Goal: Task Accomplishment & Management: Manage account settings

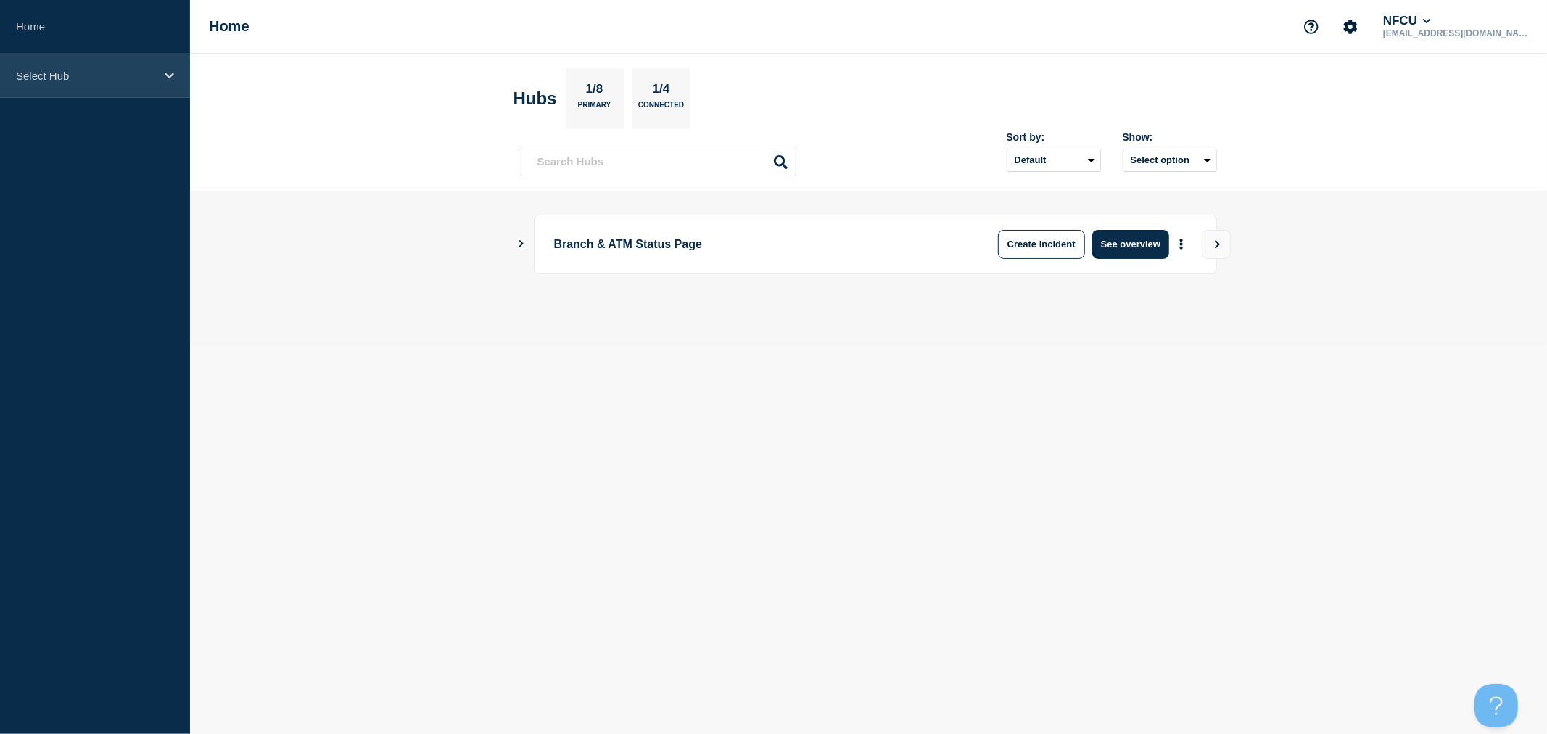
click at [126, 78] on p "Select Hub" at bounding box center [85, 76] width 139 height 12
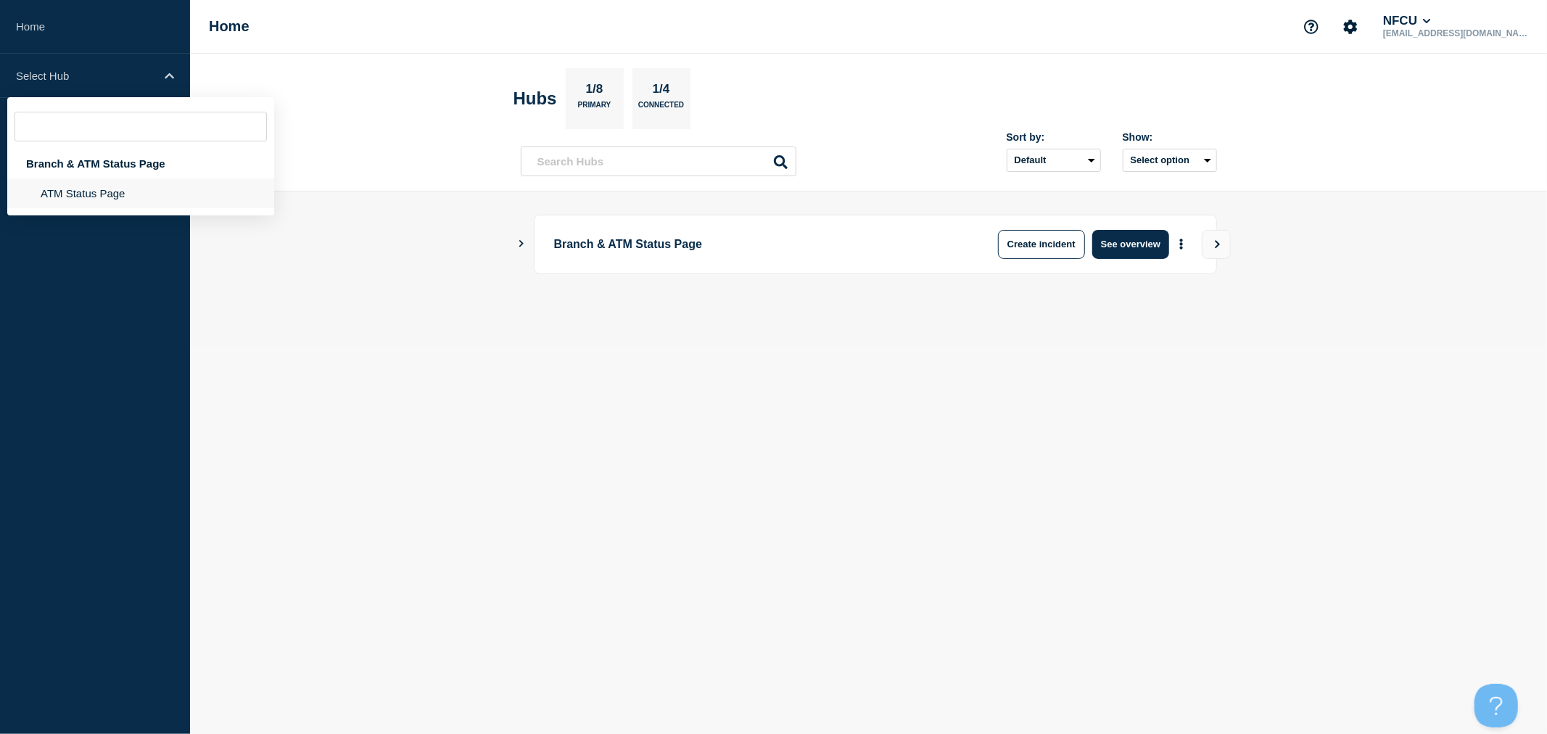
click at [81, 196] on li "ATM Status Page" at bounding box center [140, 193] width 267 height 30
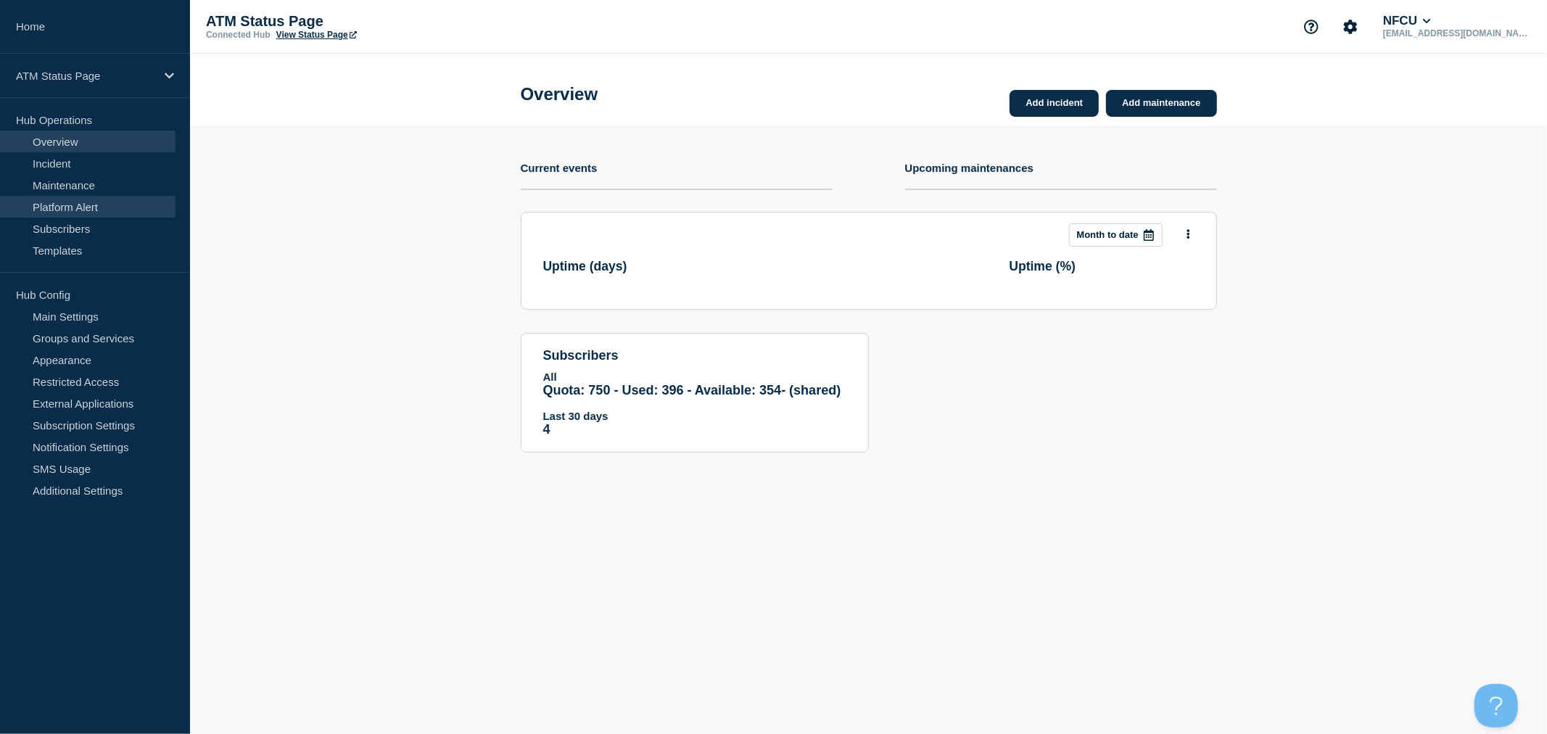
drag, startPoint x: 74, startPoint y: 183, endPoint x: 104, endPoint y: 214, distance: 43.1
click at [74, 183] on link "Maintenance" at bounding box center [87, 185] width 175 height 22
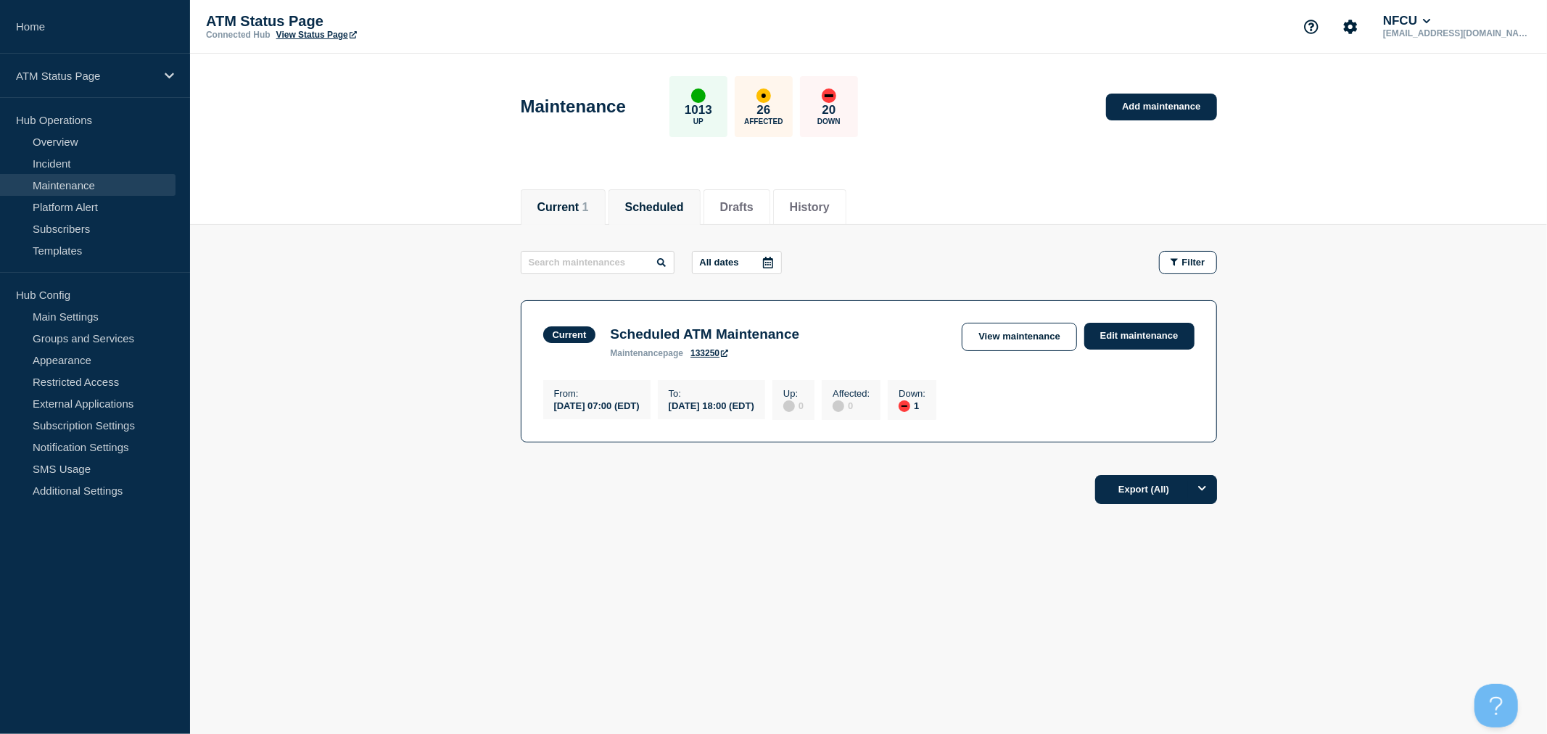
click at [679, 203] on button "Scheduled" at bounding box center [654, 207] width 59 height 13
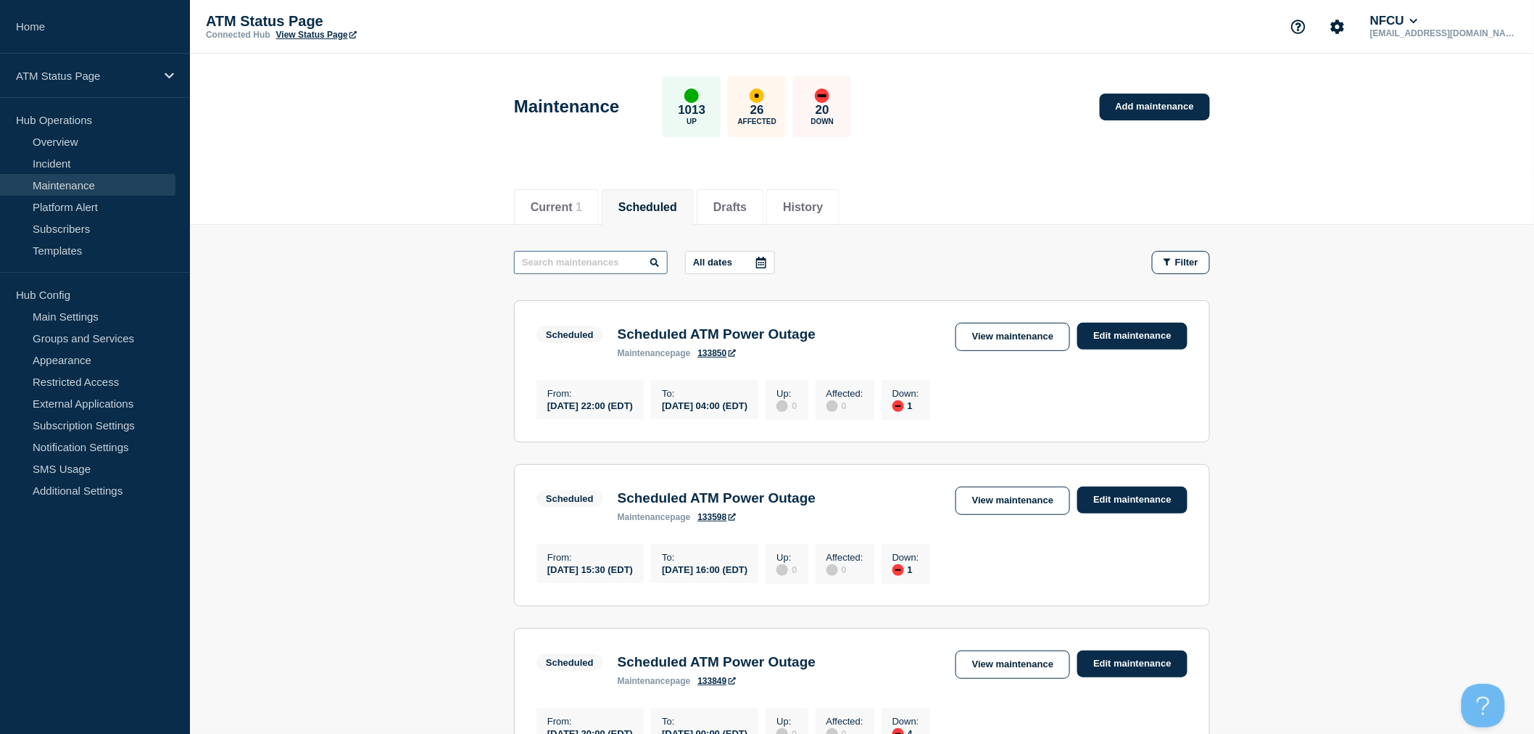
click at [599, 268] on input "text" at bounding box center [591, 262] width 154 height 23
type input "[PERSON_NAME]"
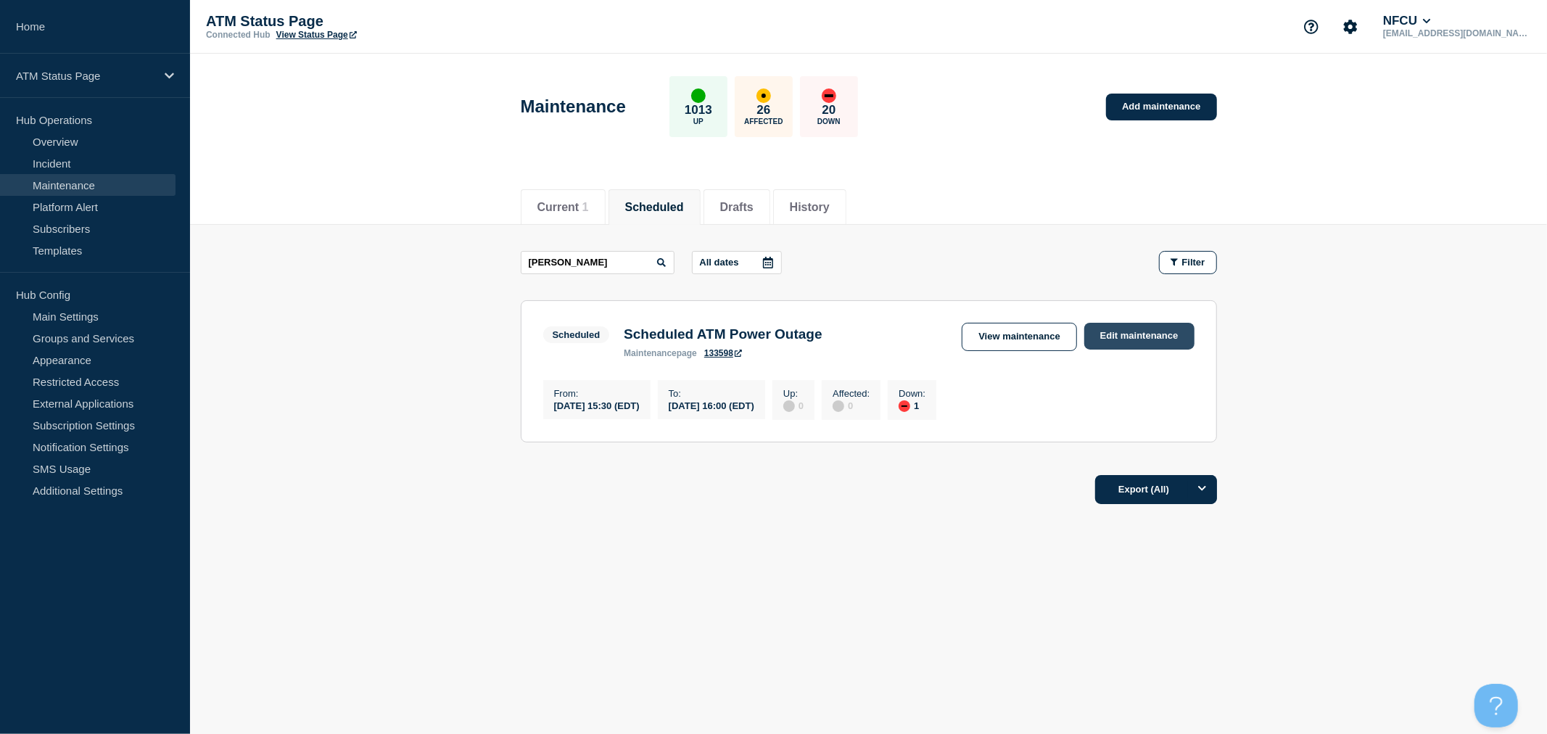
click at [1146, 331] on link "Edit maintenance" at bounding box center [1139, 336] width 110 height 27
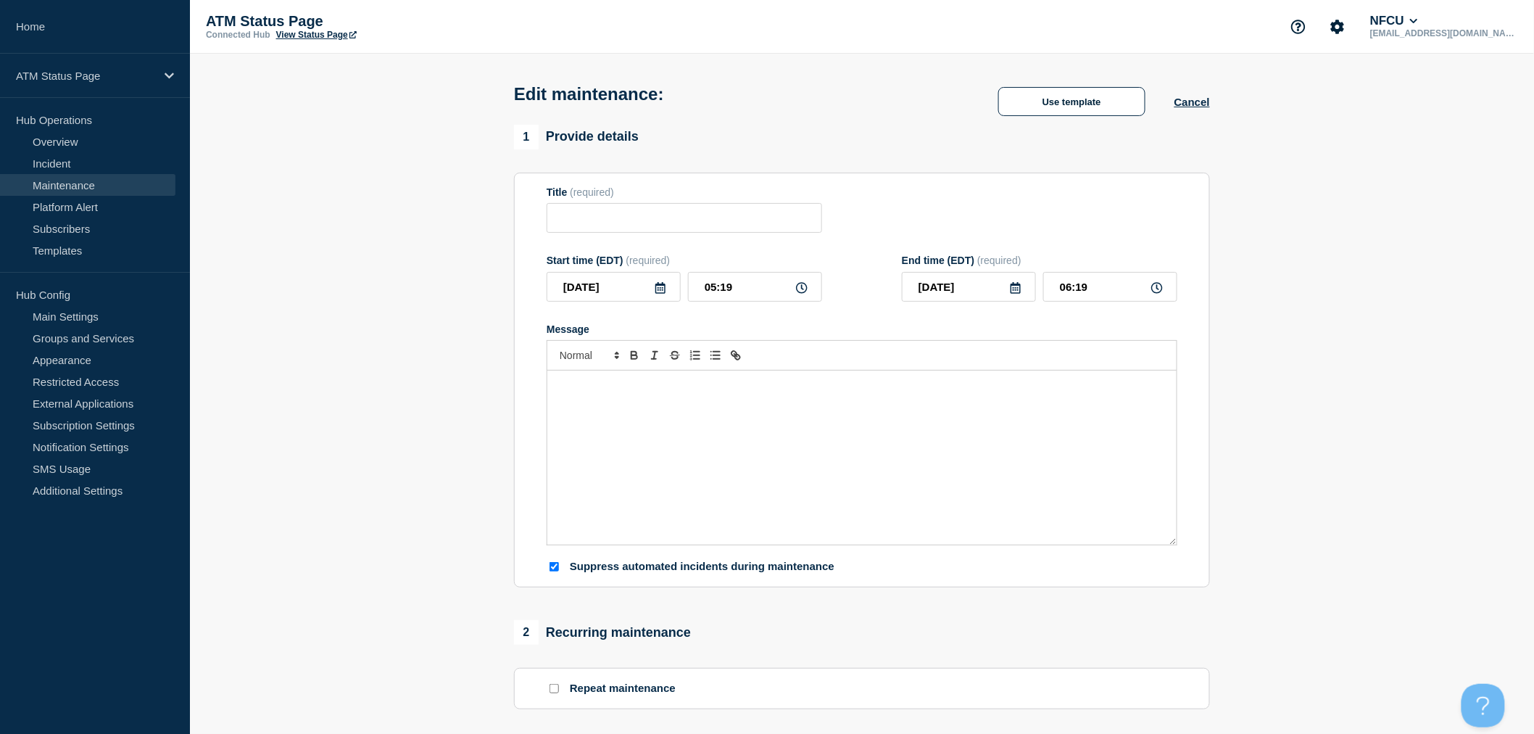
type input "Scheduled ATM Power Outage"
type input "[DATE]"
type input "15:30"
type input "[DATE]"
type input "16:00"
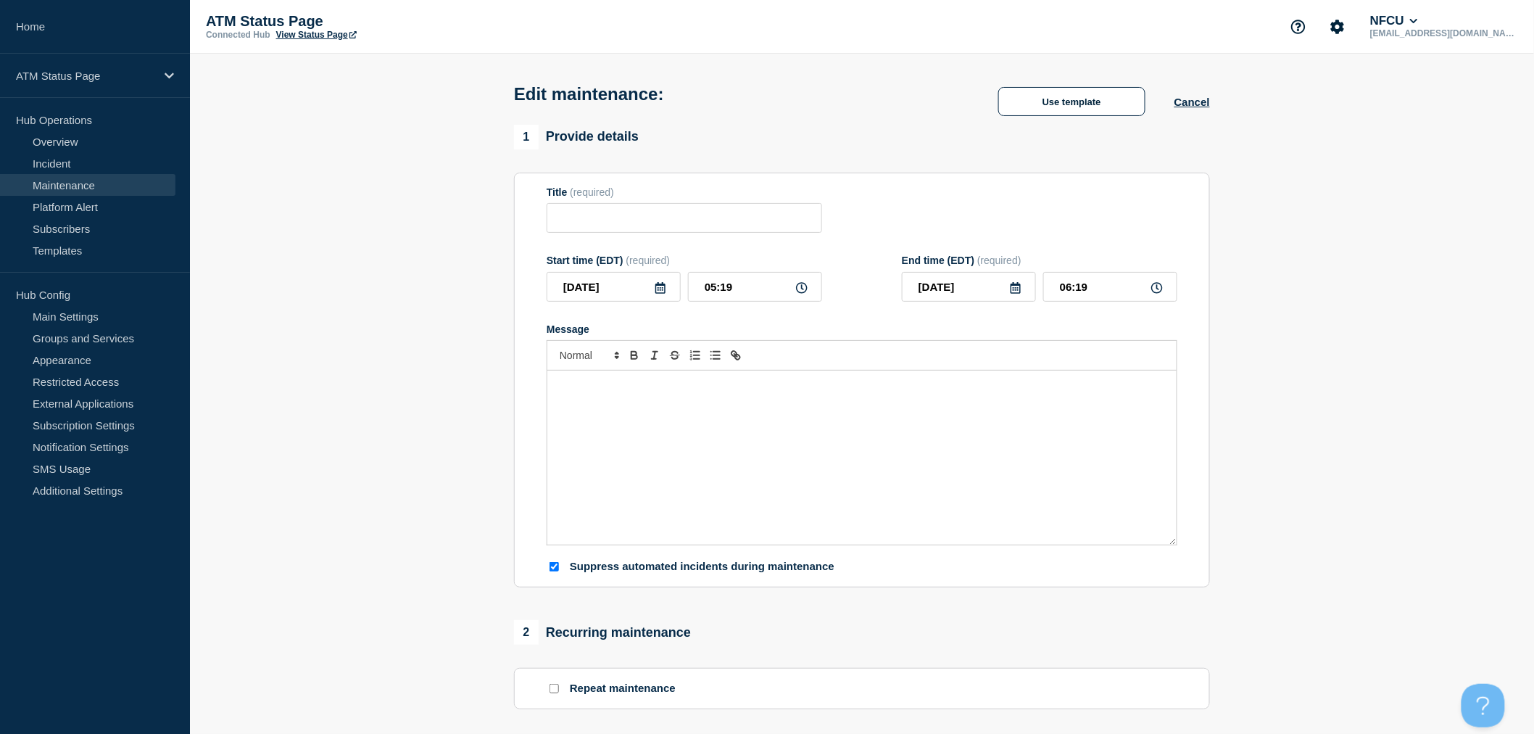
checkbox input "true"
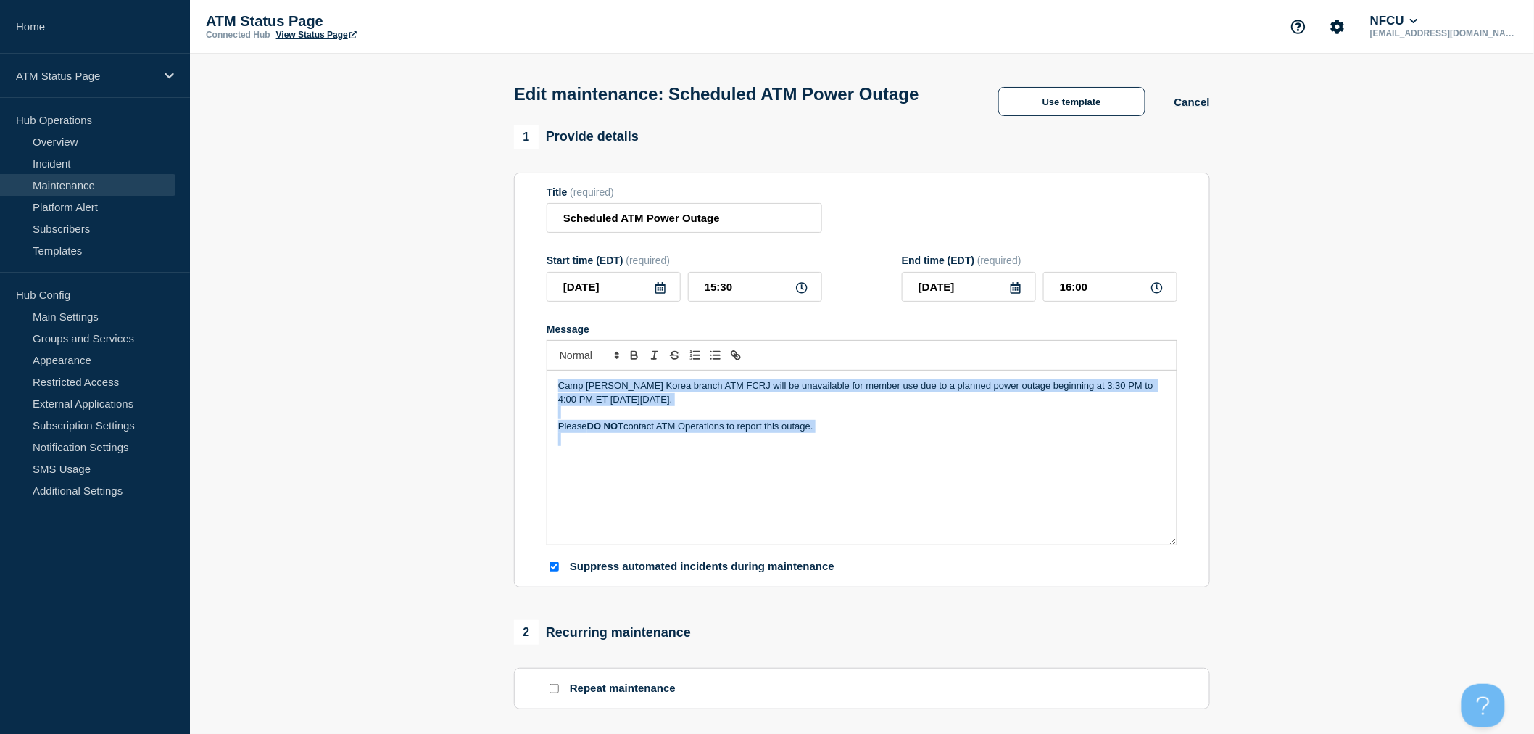
drag, startPoint x: 917, startPoint y: 518, endPoint x: 553, endPoint y: 411, distance: 379.3
click at [553, 411] on div "Camp [PERSON_NAME] Korea branch ATM FCRJ will be unavailable for member use due…" at bounding box center [861, 458] width 629 height 174
click at [958, 484] on div "Camp [PERSON_NAME] Korea branch ATM FCRJ will be unavailable for member use due…" at bounding box center [861, 458] width 629 height 174
copy div "Camp [PERSON_NAME] Korea branch ATM FCRJ will be unavailable for member use due…"
click at [1189, 108] on button "Cancel" at bounding box center [1193, 102] width 36 height 12
